Goal: Navigation & Orientation: Find specific page/section

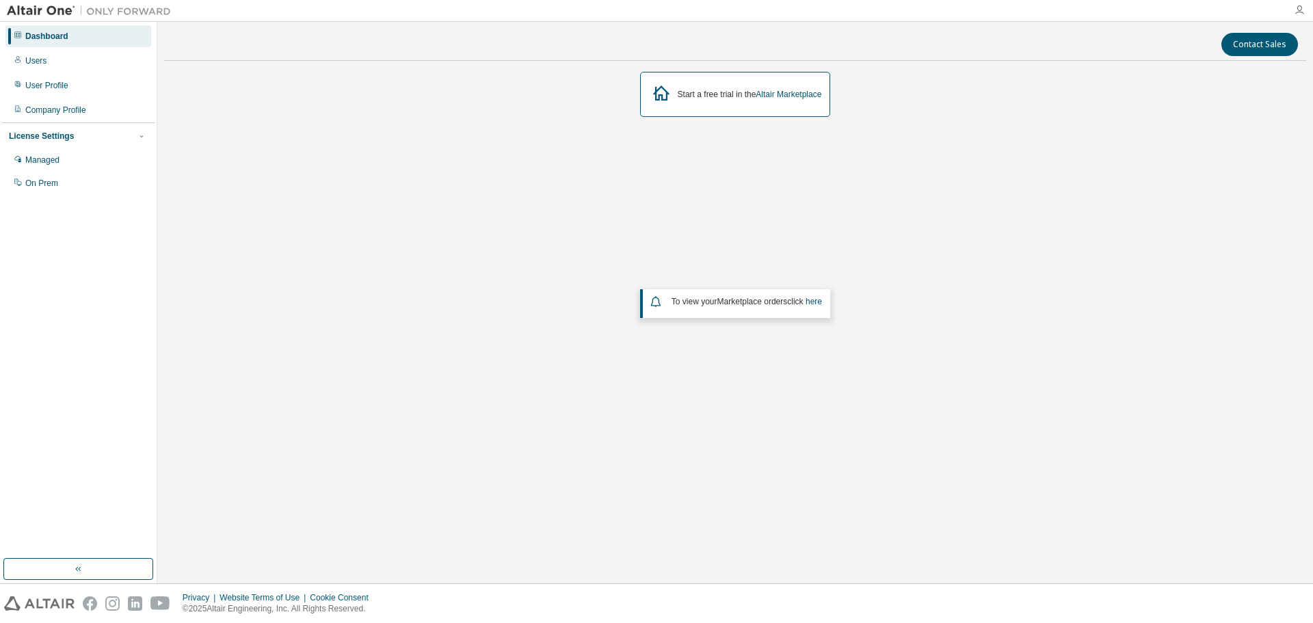
click at [1302, 8] on icon "button" at bounding box center [1299, 10] width 11 height 11
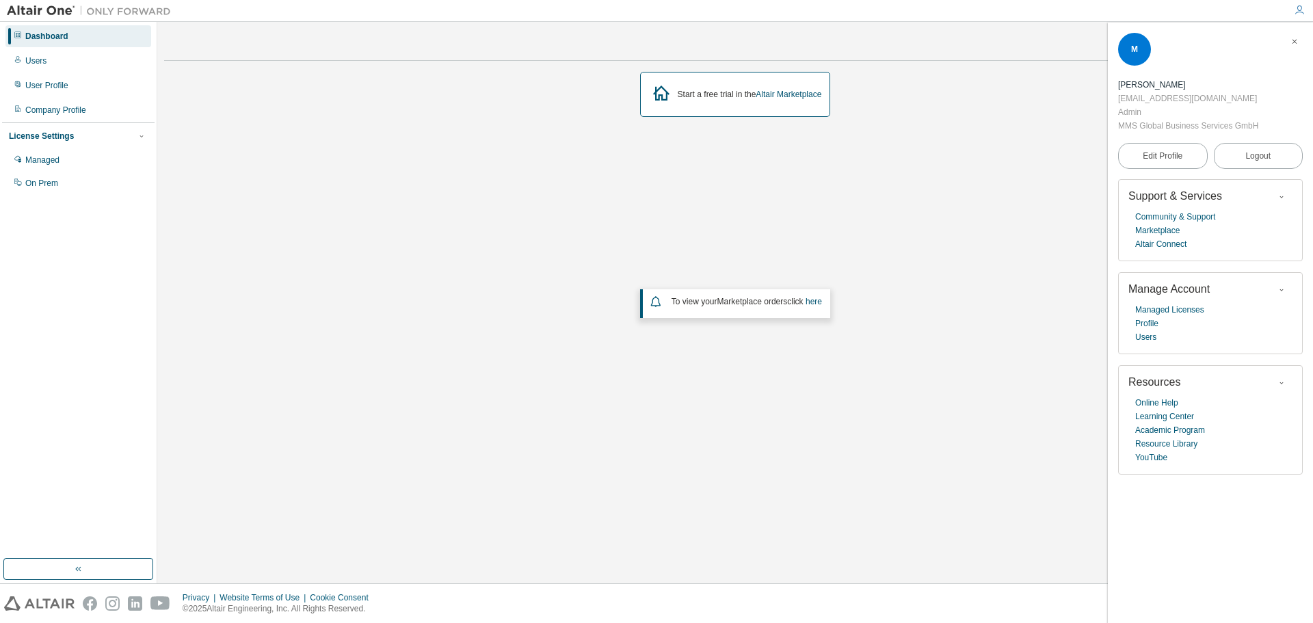
click at [922, 204] on div "Start a free trial in the Altair Marketplace To view your Marketplace orders cl…" at bounding box center [735, 274] width 1142 height 405
click at [1299, 46] on span "button" at bounding box center [1295, 42] width 14 height 22
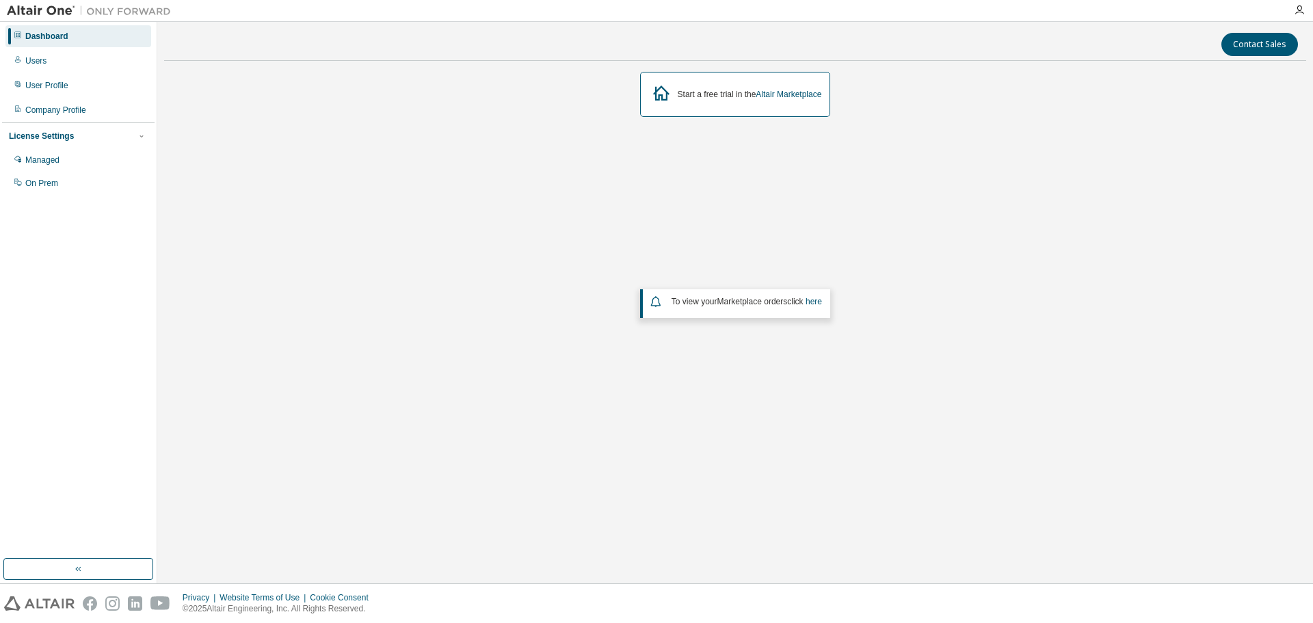
click at [1041, 183] on div "Start a free trial in the Altair Marketplace To view your Marketplace orders cl…" at bounding box center [735, 274] width 1142 height 405
click at [505, 77] on div "Start a free trial in the Altair Marketplace To view your Marketplace orders cl…" at bounding box center [735, 274] width 1142 height 405
click at [754, 81] on div "Start a free trial in the Altair Marketplace" at bounding box center [735, 94] width 191 height 45
click at [819, 123] on div "Start a free trial in the Altair Marketplace To view your Marketplace orders cl…" at bounding box center [735, 274] width 1142 height 405
click at [176, 106] on div "Start a free trial in the Altair Marketplace To view your Marketplace orders cl…" at bounding box center [735, 274] width 1142 height 405
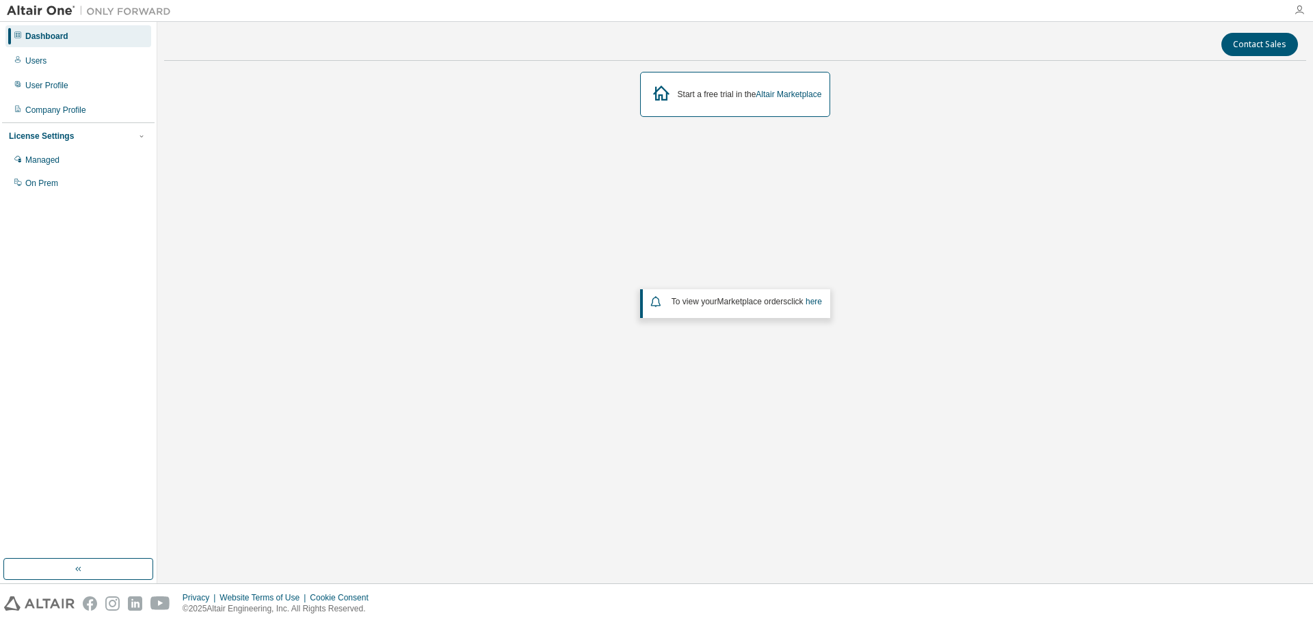
click at [1297, 11] on icon "button" at bounding box center [1299, 10] width 11 height 11
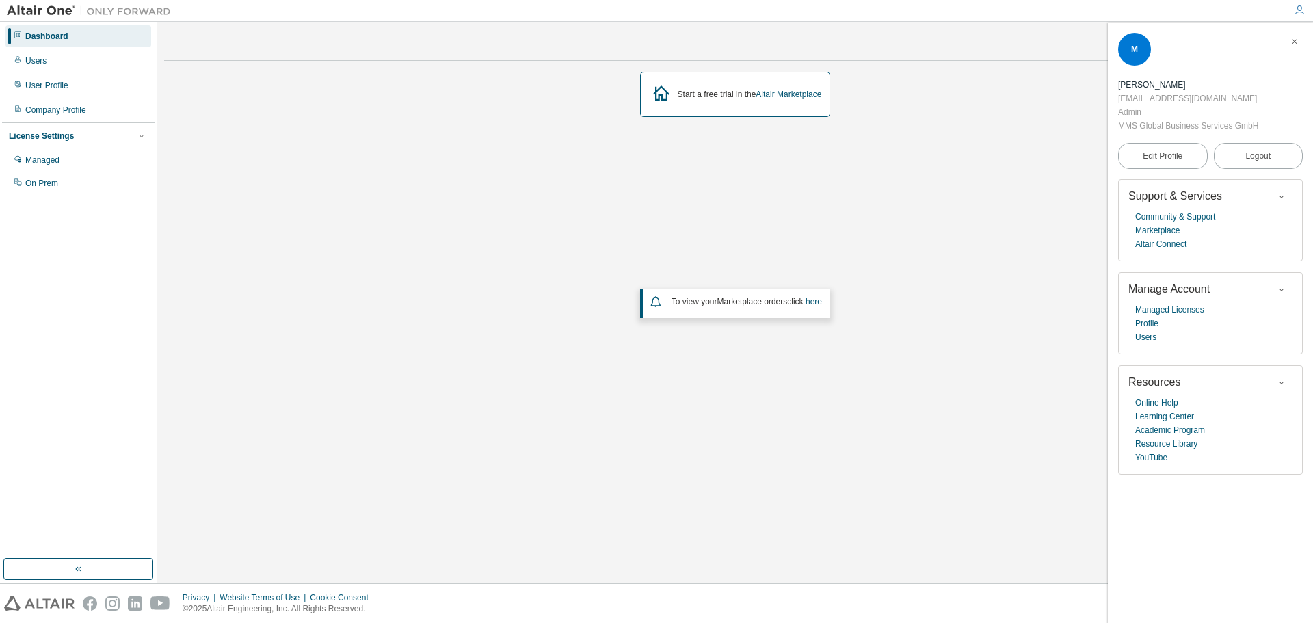
click at [948, 21] on div at bounding box center [656, 11] width 1313 height 22
click at [1302, 42] on button "button" at bounding box center [1295, 42] width 22 height 22
